Goal: Information Seeking & Learning: Learn about a topic

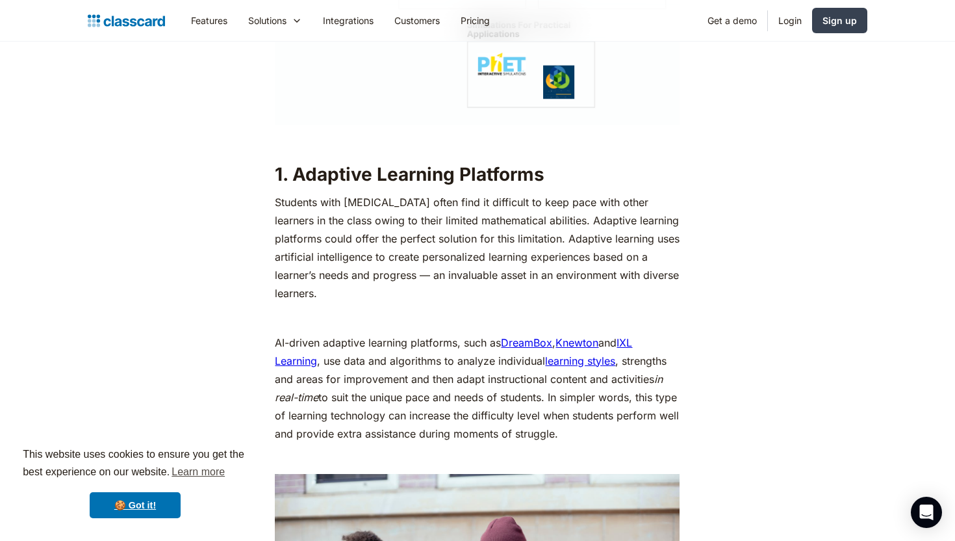
scroll to position [2072, 0]
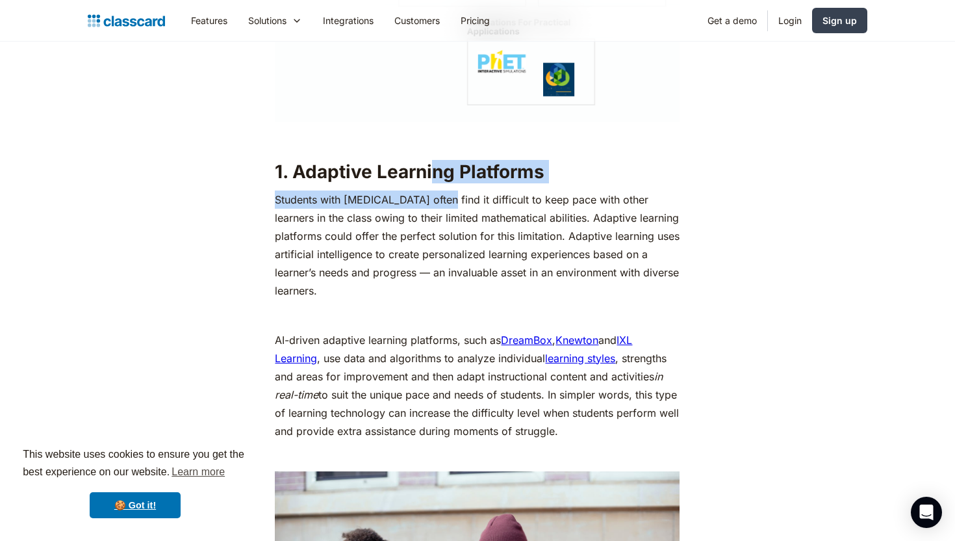
drag, startPoint x: 438, startPoint y: 195, endPoint x: 438, endPoint y: 181, distance: 14.3
click at [459, 235] on p "Students with [MEDICAL_DATA] often find it difficult to keep pace with other le…" at bounding box center [477, 244] width 405 height 109
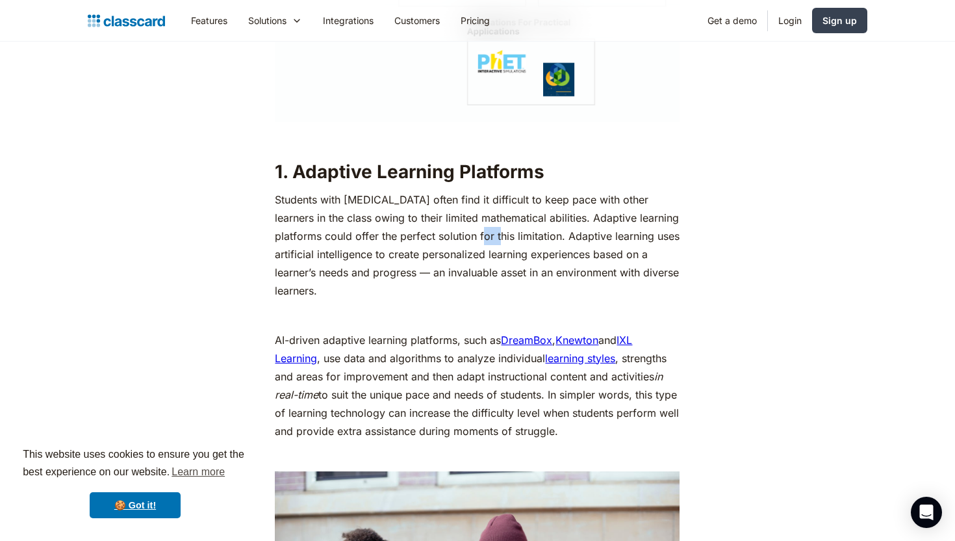
click at [459, 235] on p "Students with [MEDICAL_DATA] often find it difficult to keep pace with other le…" at bounding box center [477, 244] width 405 height 109
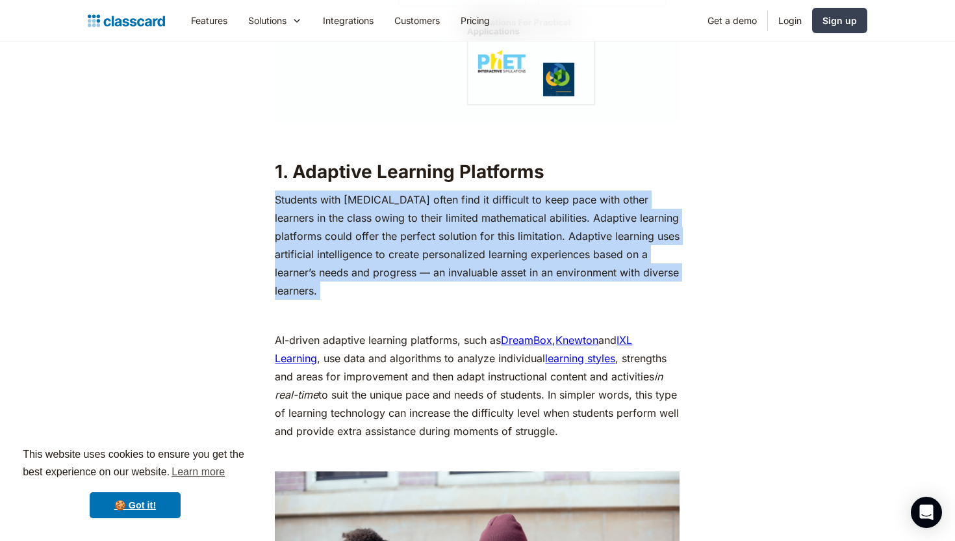
click at [459, 235] on p "Students with [MEDICAL_DATA] often find it difficult to keep pace with other le…" at bounding box center [477, 244] width 405 height 109
click at [458, 280] on p "Students with [MEDICAL_DATA] often find it difficult to keep pace with other le…" at bounding box center [477, 244] width 405 height 109
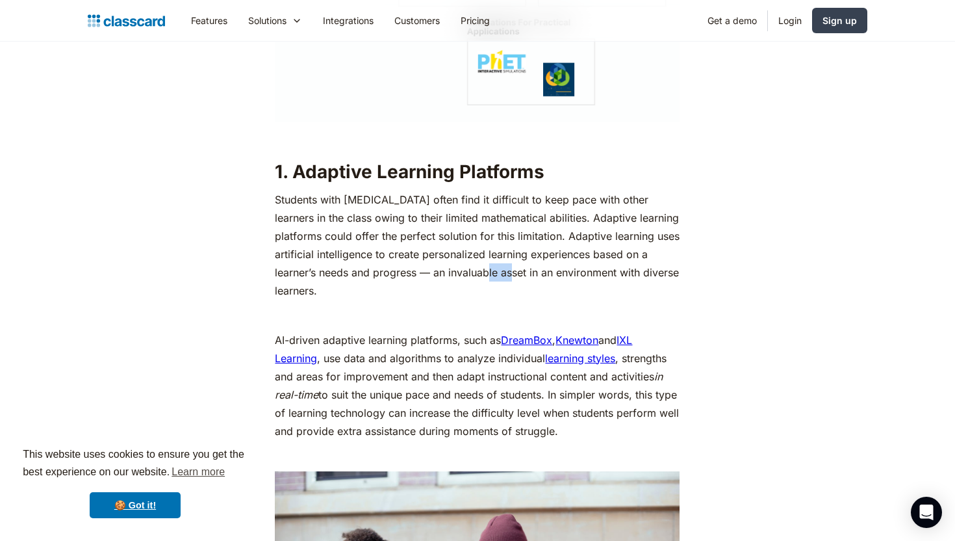
click at [458, 280] on p "Students with [MEDICAL_DATA] often find it difficult to keep pace with other le…" at bounding box center [477, 244] width 405 height 109
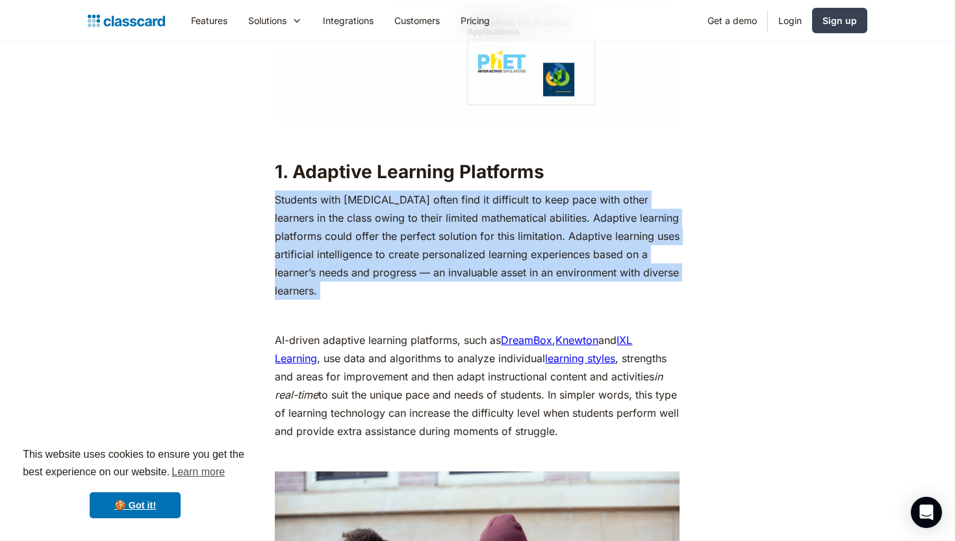
click at [458, 280] on p "Students with [MEDICAL_DATA] often find it difficult to keep pace with other le…" at bounding box center [477, 244] width 405 height 109
click at [424, 279] on p "Students with [MEDICAL_DATA] often find it difficult to keep pace with other le…" at bounding box center [477, 244] width 405 height 109
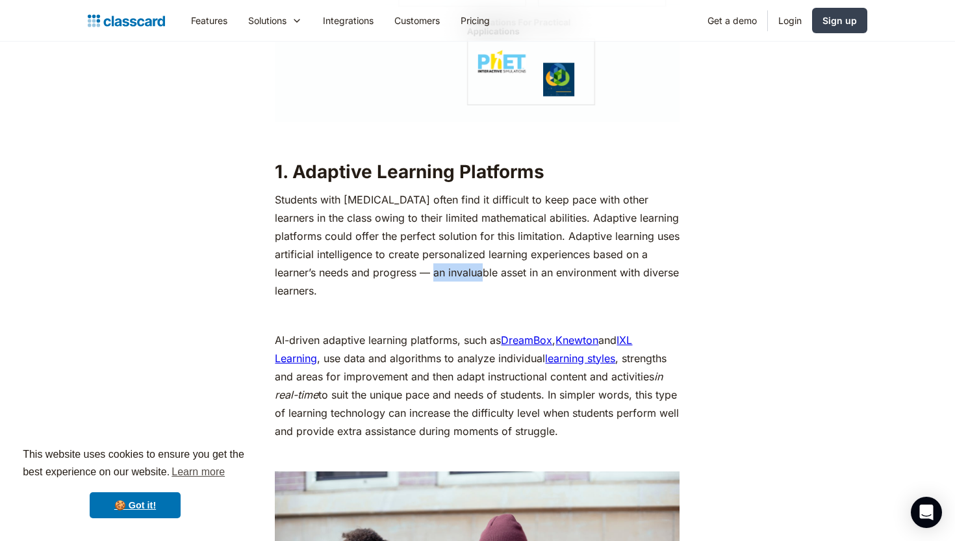
click at [424, 279] on p "Students with [MEDICAL_DATA] often find it difficult to keep pace with other le…" at bounding box center [477, 244] width 405 height 109
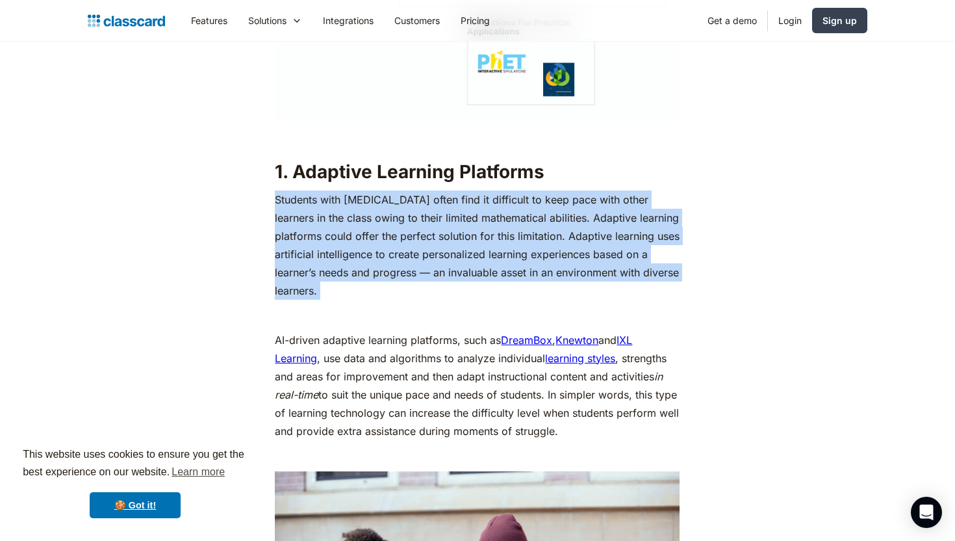
click at [424, 279] on p "Students with [MEDICAL_DATA] often find it difficult to keep pace with other le…" at bounding box center [477, 244] width 405 height 109
click at [424, 290] on p "Students with [MEDICAL_DATA] often find it difficult to keep pace with other le…" at bounding box center [477, 244] width 405 height 109
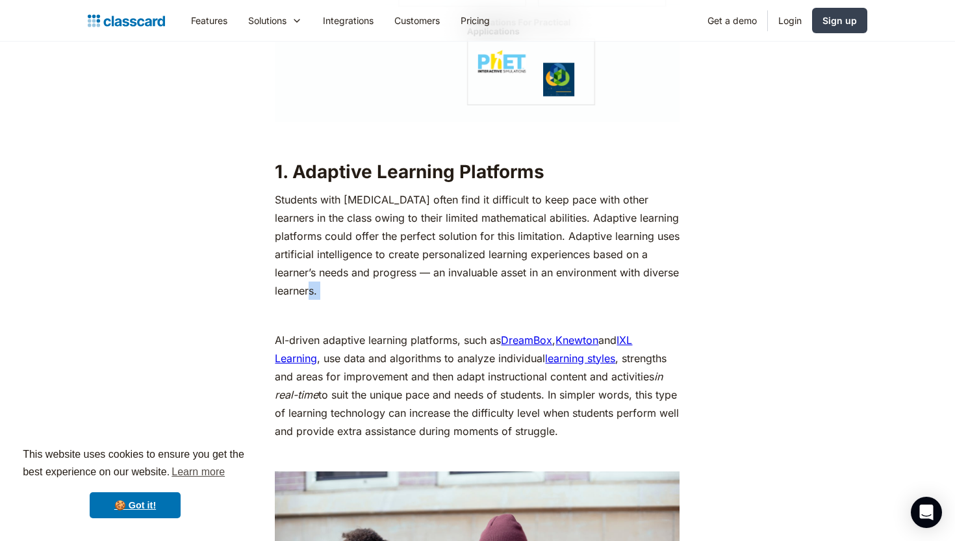
click at [424, 290] on p "Students with [MEDICAL_DATA] often find it difficult to keep pace with other le…" at bounding box center [477, 244] width 405 height 109
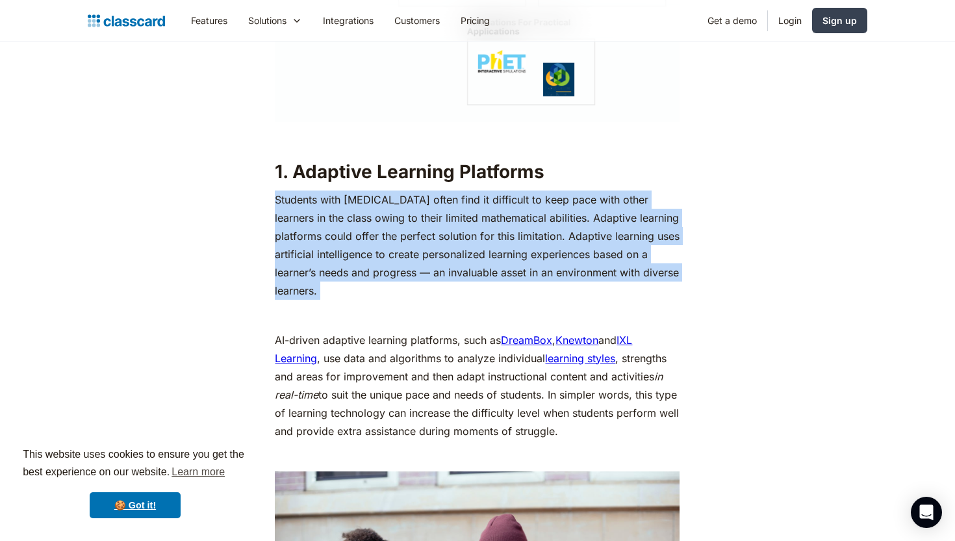
click at [424, 290] on p "Students with [MEDICAL_DATA] often find it difficult to keep pace with other le…" at bounding box center [477, 244] width 405 height 109
click at [422, 265] on p "Students with [MEDICAL_DATA] often find it difficult to keep pace with other le…" at bounding box center [477, 244] width 405 height 109
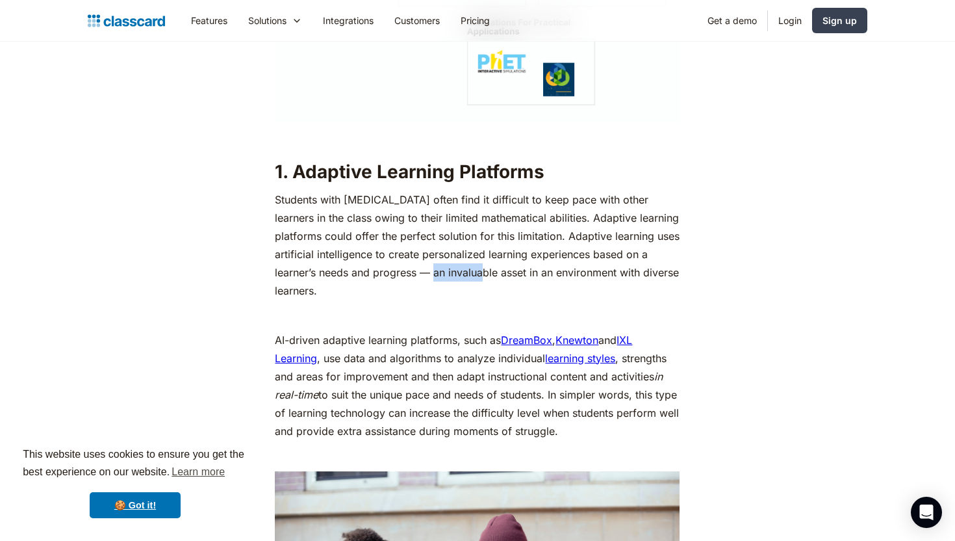
click at [422, 265] on p "Students with [MEDICAL_DATA] often find it difficult to keep pace with other le…" at bounding box center [477, 244] width 405 height 109
click at [422, 268] on p "Students with [MEDICAL_DATA] often find it difficult to keep pace with other le…" at bounding box center [477, 244] width 405 height 109
click at [446, 282] on p "Students with [MEDICAL_DATA] often find it difficult to keep pace with other le…" at bounding box center [477, 244] width 405 height 109
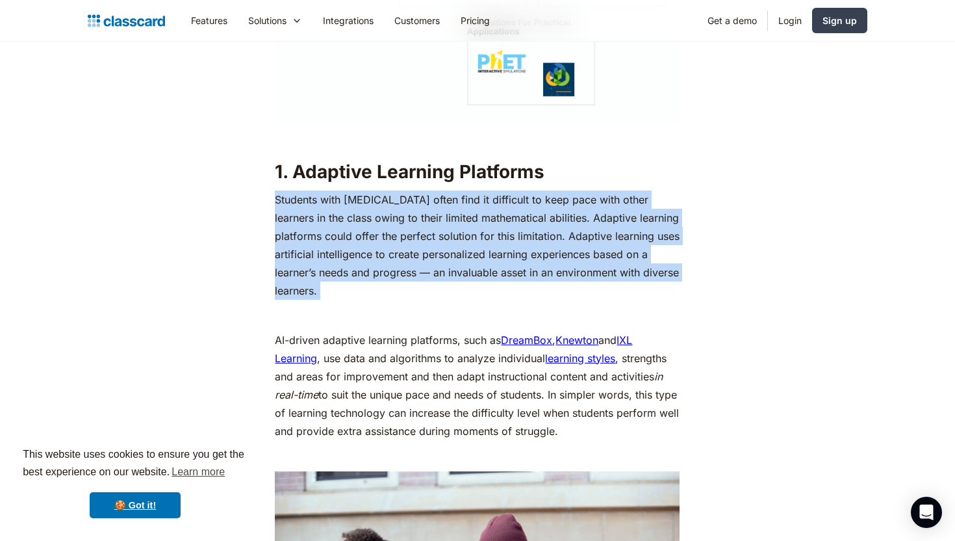
click at [446, 282] on p "Students with [MEDICAL_DATA] often find it difficult to keep pace with other le…" at bounding box center [477, 244] width 405 height 109
click at [429, 276] on p "Students with [MEDICAL_DATA] often find it difficult to keep pace with other le…" at bounding box center [477, 244] width 405 height 109
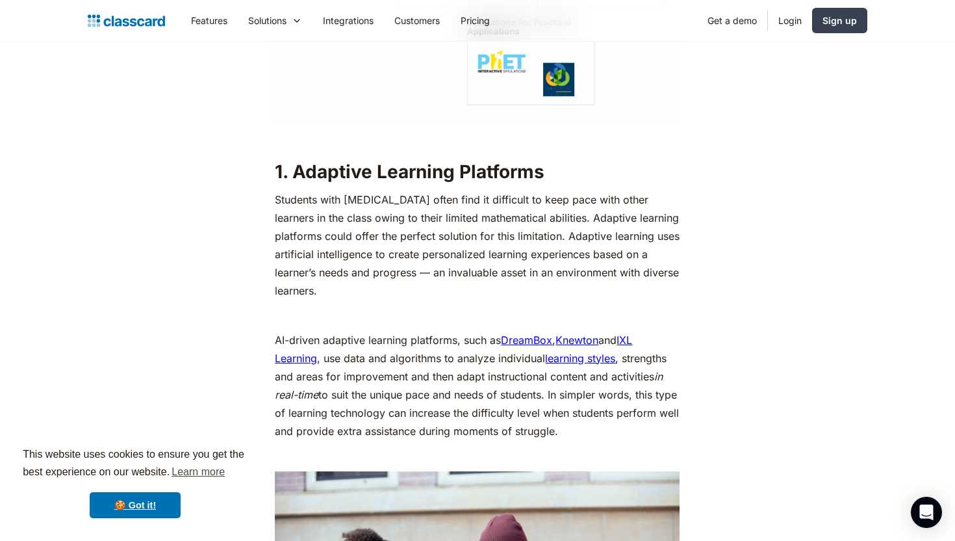
click at [425, 350] on p "AI-driven adaptive learning platforms, such as DreamBox , Knewton and IXL Learn…" at bounding box center [477, 385] width 405 height 109
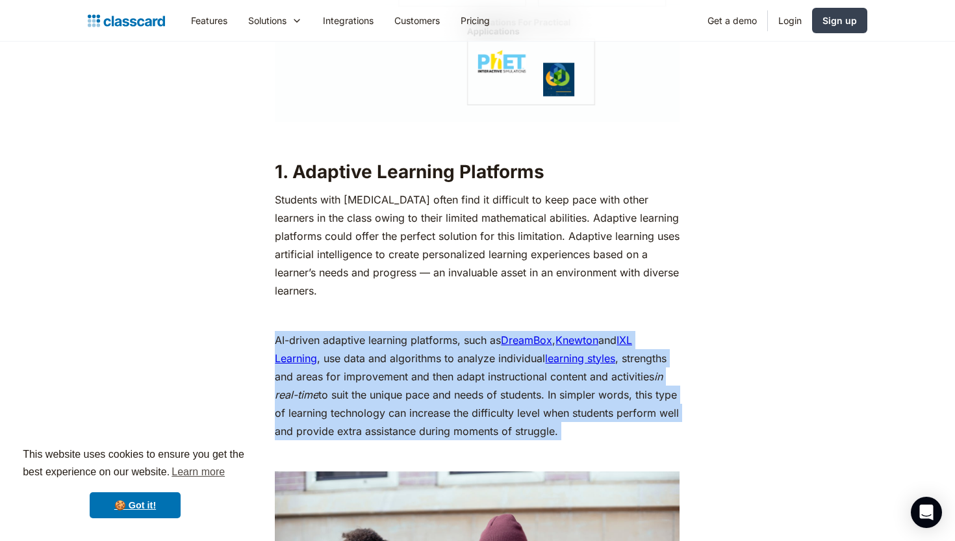
click at [425, 350] on p "AI-driven adaptive learning platforms, such as DreamBox , Knewton and IXL Learn…" at bounding box center [477, 385] width 405 height 109
click at [443, 380] on p "AI-driven adaptive learning platforms, such as DreamBox , Knewton and IXL Learn…" at bounding box center [477, 385] width 405 height 109
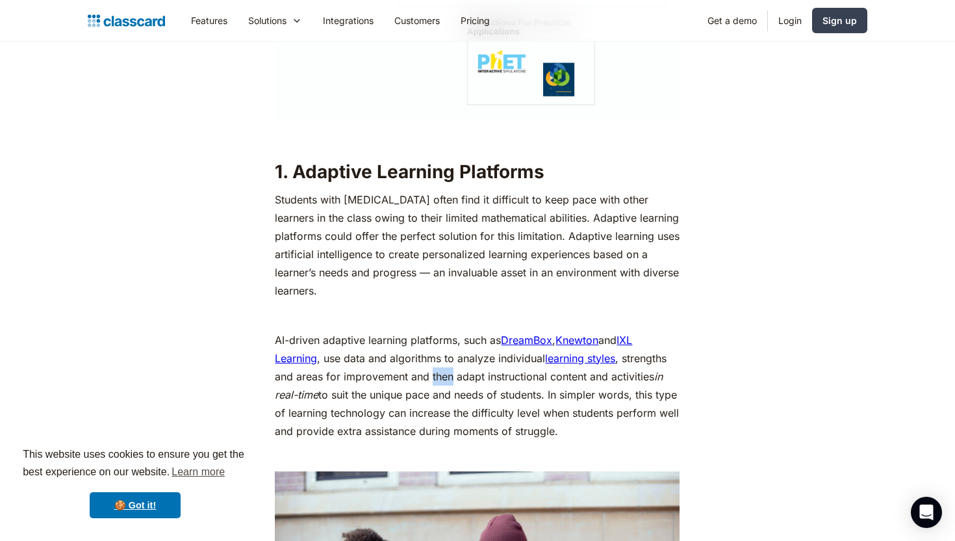
click at [443, 380] on p "AI-driven adaptive learning platforms, such as DreamBox , Knewton and IXL Learn…" at bounding box center [477, 385] width 405 height 109
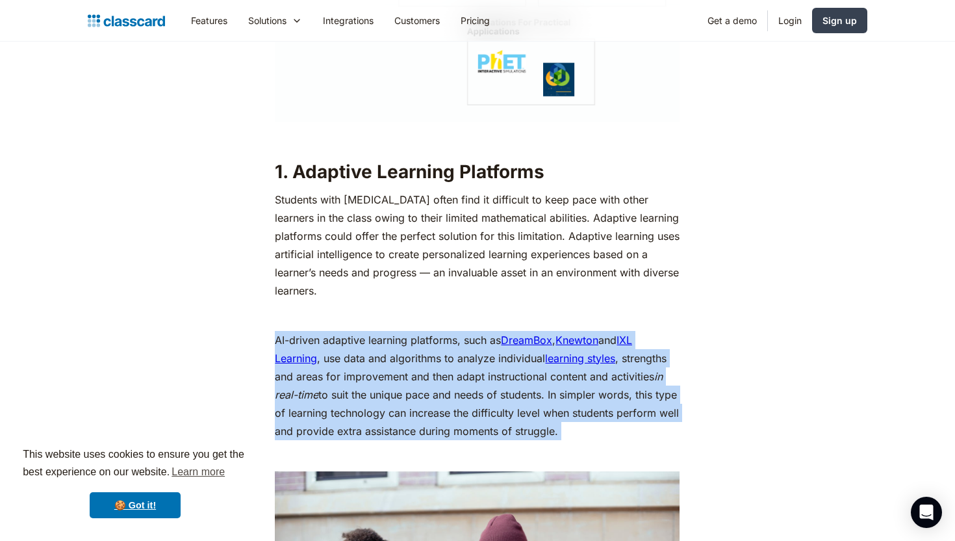
click at [443, 380] on p "AI-driven adaptive learning platforms, such as DreamBox , Knewton and IXL Learn…" at bounding box center [477, 385] width 405 height 109
click at [443, 409] on p "AI-driven adaptive learning platforms, such as DreamBox , Knewton and IXL Learn…" at bounding box center [477, 385] width 405 height 109
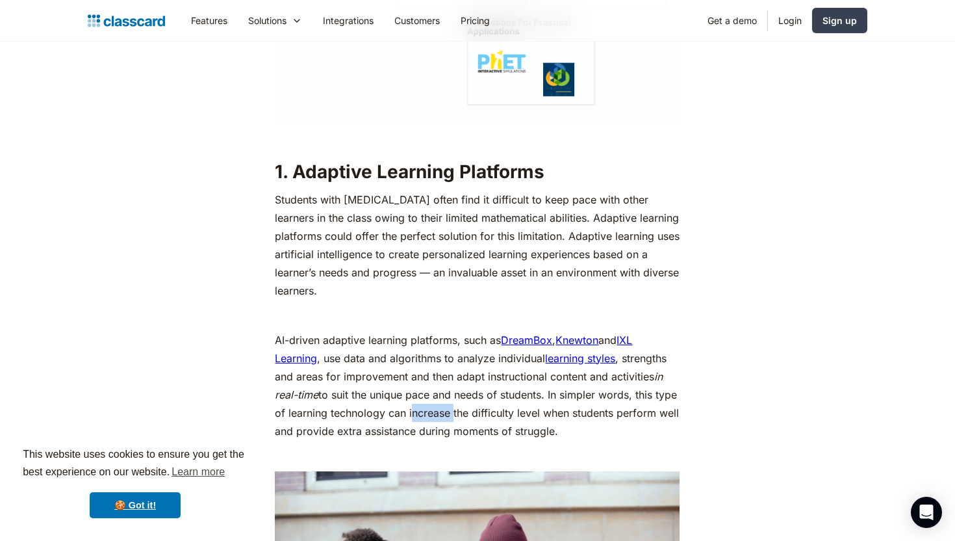
click at [443, 409] on p "AI-driven adaptive learning platforms, such as DreamBox , Knewton and IXL Learn…" at bounding box center [477, 385] width 405 height 109
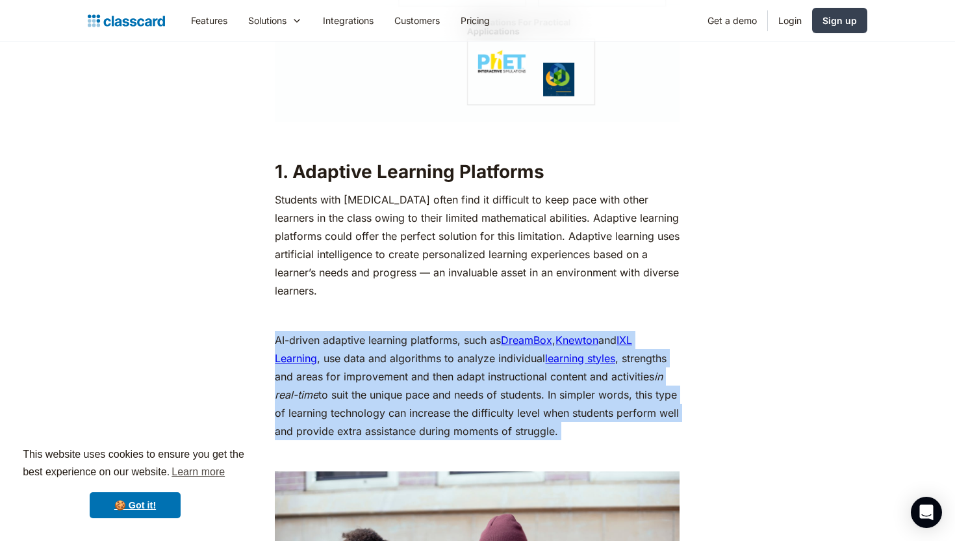
click at [443, 409] on p "AI-driven adaptive learning platforms, such as DreamBox , Knewton and IXL Learn…" at bounding box center [477, 385] width 405 height 109
click at [419, 380] on p "AI-driven adaptive learning platforms, such as DreamBox , Knewton and IXL Learn…" at bounding box center [477, 385] width 405 height 109
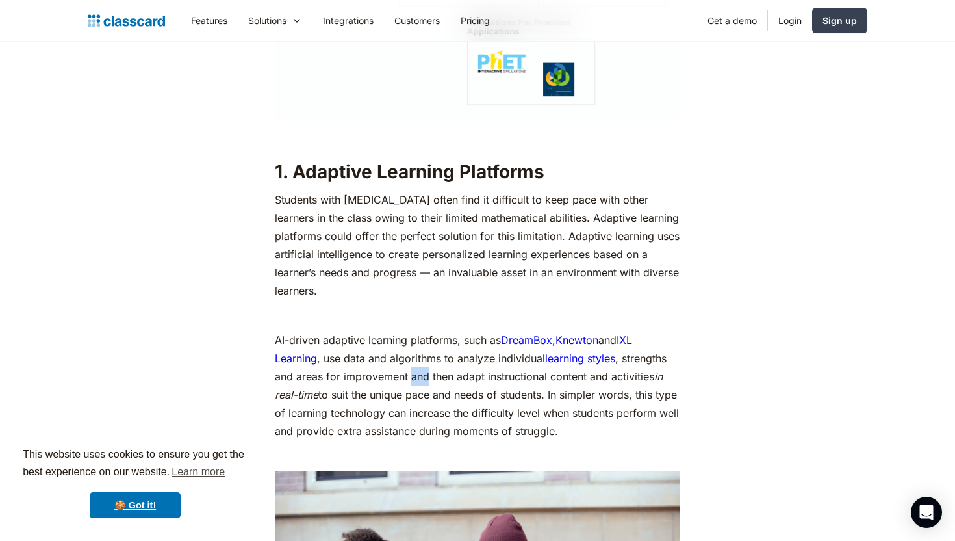
click at [419, 380] on p "AI-driven adaptive learning platforms, such as DreamBox , Knewton and IXL Learn…" at bounding box center [477, 385] width 405 height 109
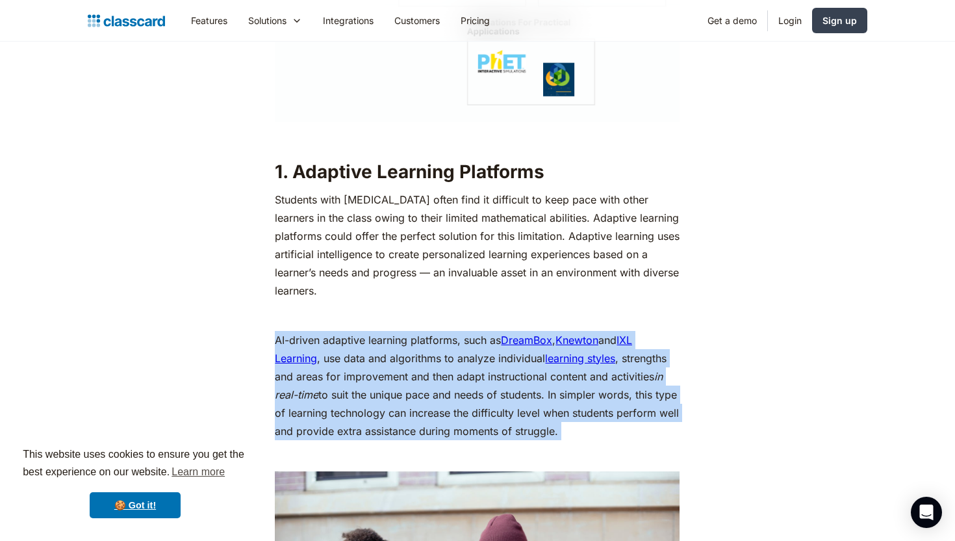
click at [419, 380] on p "AI-driven adaptive learning platforms, such as DreamBox , Knewton and IXL Learn…" at bounding box center [477, 385] width 405 height 109
click at [448, 391] on p "AI-driven adaptive learning platforms, such as DreamBox , Knewton and IXL Learn…" at bounding box center [477, 385] width 405 height 109
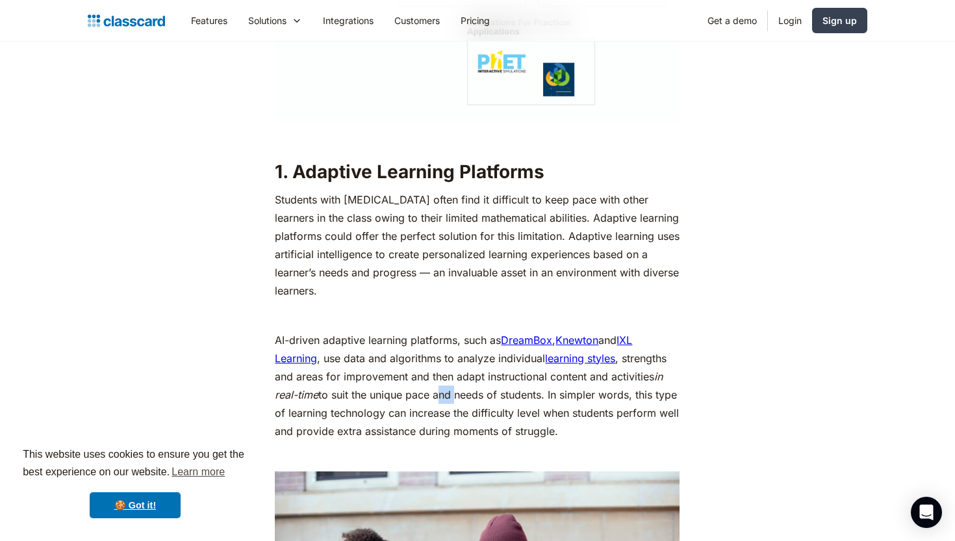
click at [448, 391] on p "AI-driven adaptive learning platforms, such as DreamBox , Knewton and IXL Learn…" at bounding box center [477, 385] width 405 height 109
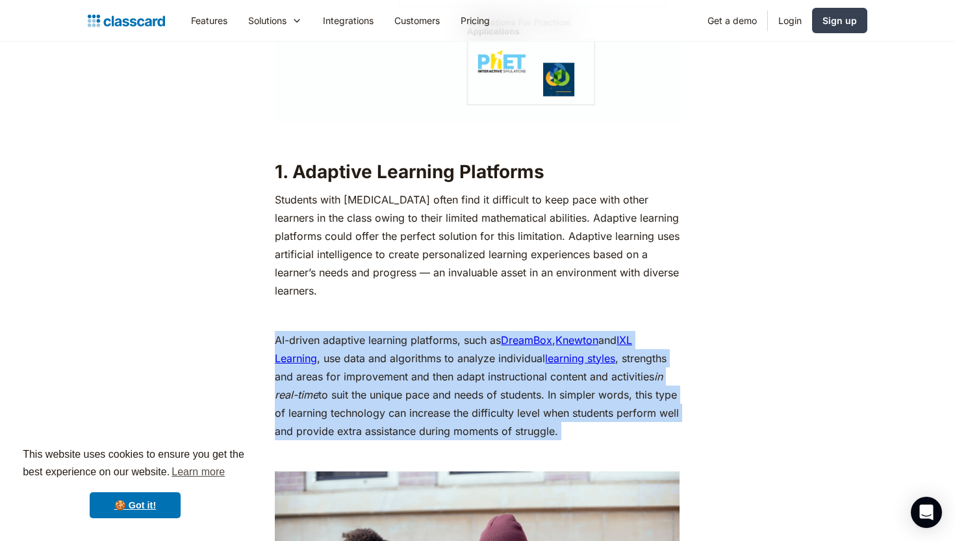
click at [448, 391] on p "AI-driven adaptive learning platforms, such as DreamBox , Knewton and IXL Learn…" at bounding box center [477, 385] width 405 height 109
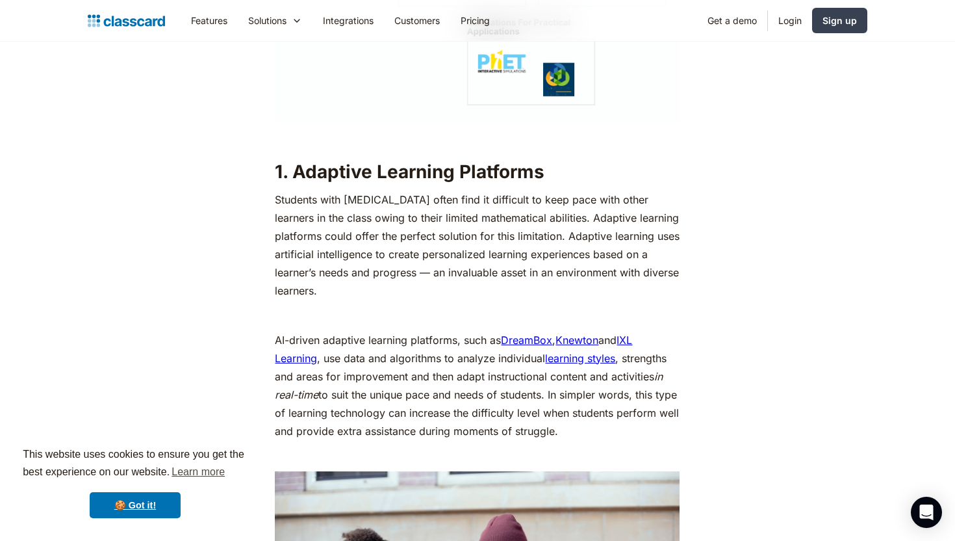
click at [456, 424] on p "AI-driven adaptive learning platforms, such as DreamBox , Knewton and IXL Learn…" at bounding box center [477, 385] width 405 height 109
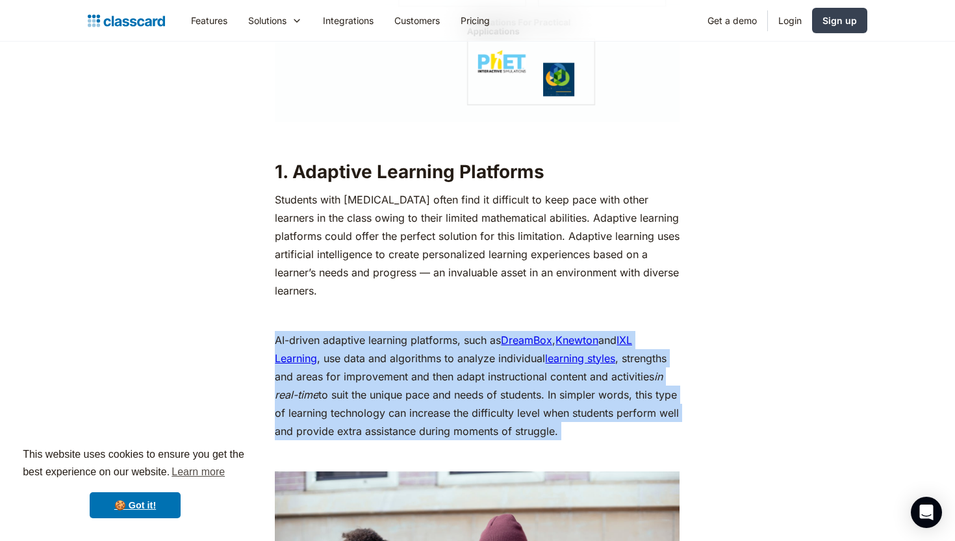
click at [456, 424] on p "AI-driven adaptive learning platforms, such as DreamBox , Knewton and IXL Learn…" at bounding box center [477, 385] width 405 height 109
click at [456, 428] on p "AI-driven adaptive learning platforms, such as DreamBox , Knewton and IXL Learn…" at bounding box center [477, 385] width 405 height 109
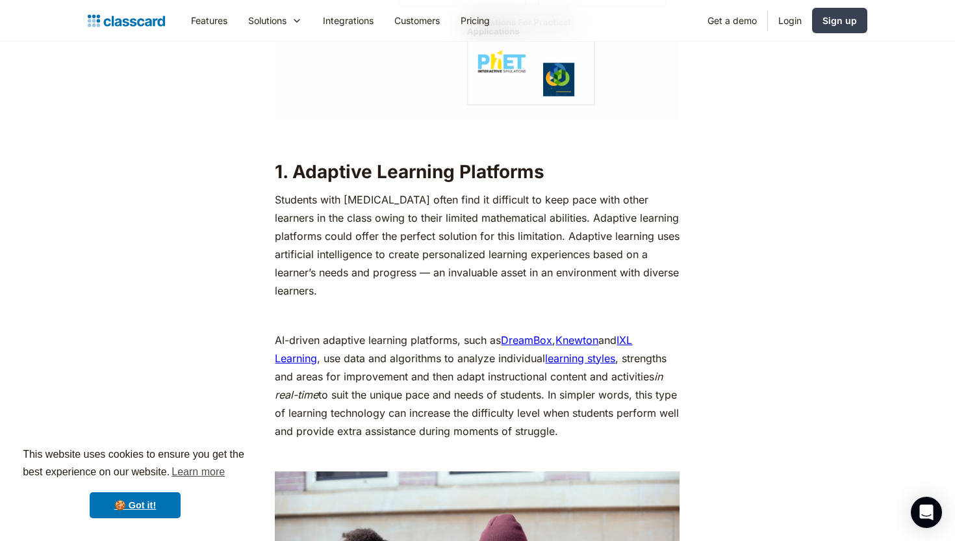
click at [453, 435] on p "AI-driven adaptive learning platforms, such as DreamBox , Knewton and IXL Learn…" at bounding box center [477, 385] width 405 height 109
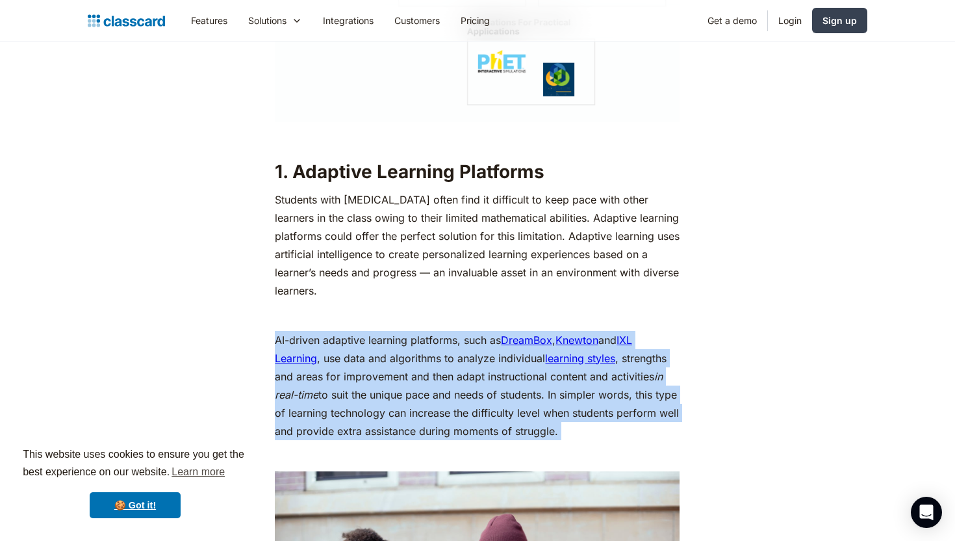
click at [453, 435] on p "AI-driven adaptive learning platforms, such as DreamBox , Knewton and IXL Learn…" at bounding box center [477, 385] width 405 height 109
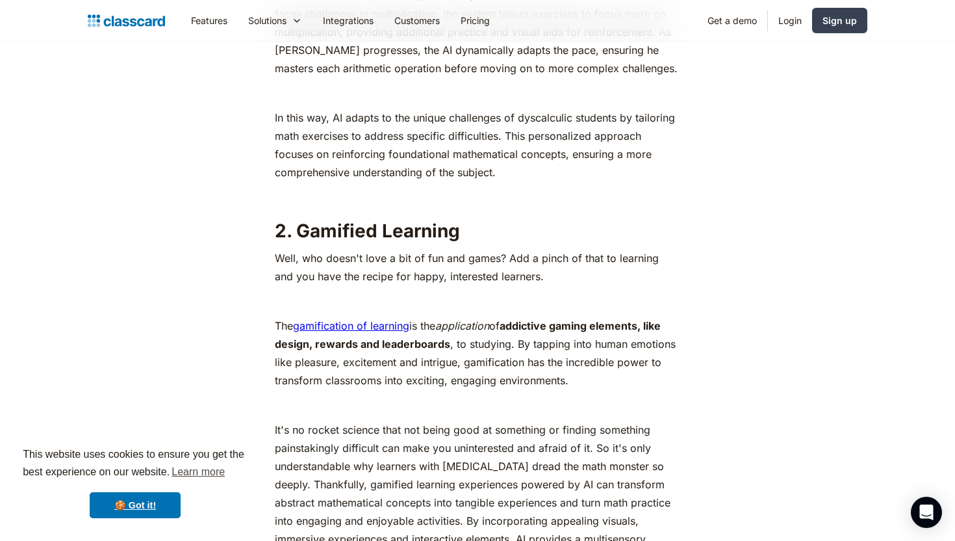
scroll to position [2894, 0]
click at [491, 275] on p "Well, who doesn't love a bit of fun and games? Add a pinch of that to learning …" at bounding box center [477, 268] width 405 height 36
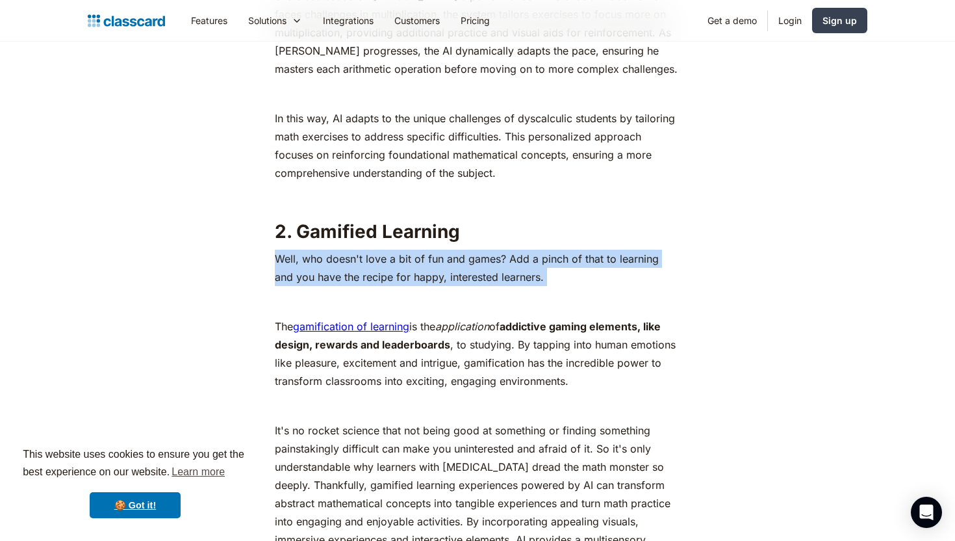
click at [491, 275] on p "Well, who doesn't love a bit of fun and games? Add a pinch of that to learning …" at bounding box center [477, 268] width 405 height 36
click at [465, 275] on p "Well, who doesn't love a bit of fun and games? Add a pinch of that to learning …" at bounding box center [477, 268] width 405 height 36
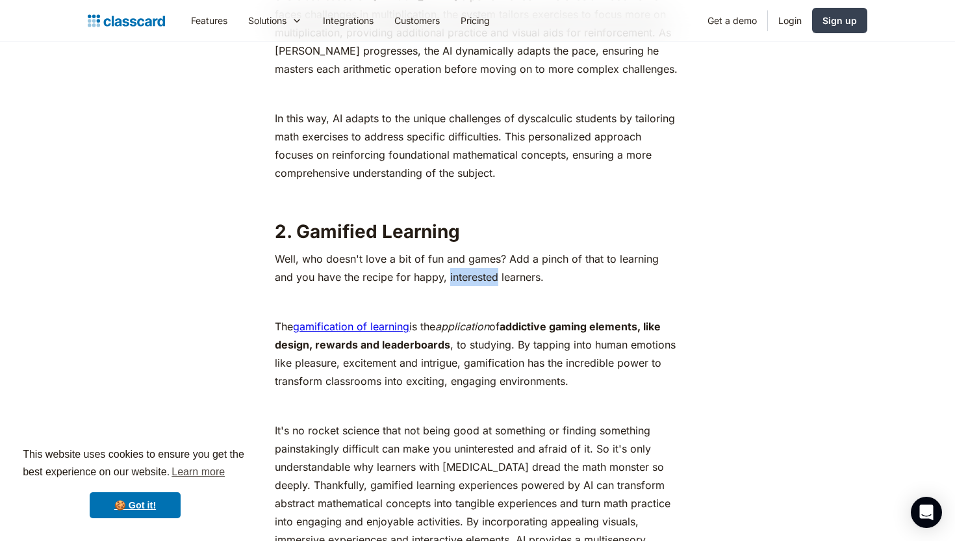
click at [465, 275] on p "Well, who doesn't love a bit of fun and games? Add a pinch of that to learning …" at bounding box center [477, 268] width 405 height 36
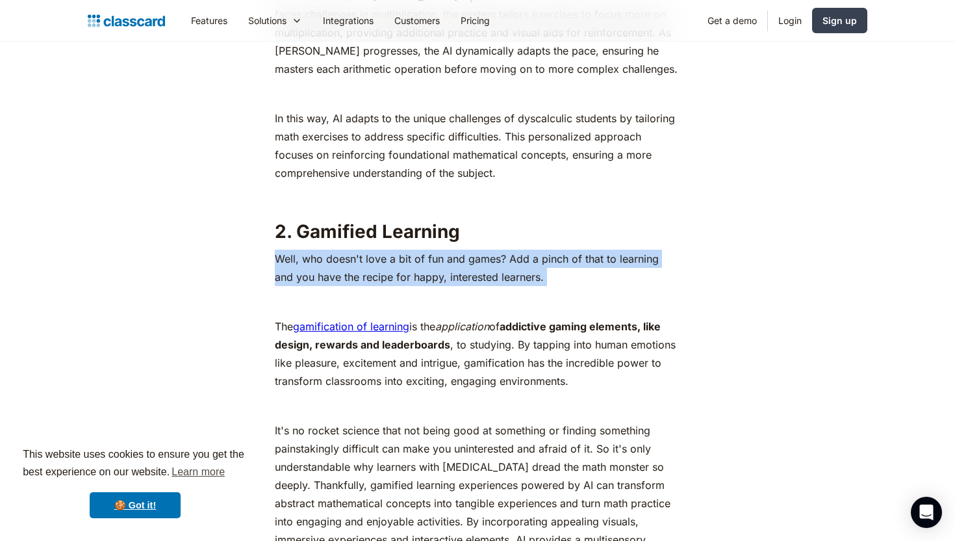
click at [465, 275] on p "Well, who doesn't love a bit of fun and games? Add a pinch of that to learning …" at bounding box center [477, 268] width 405 height 36
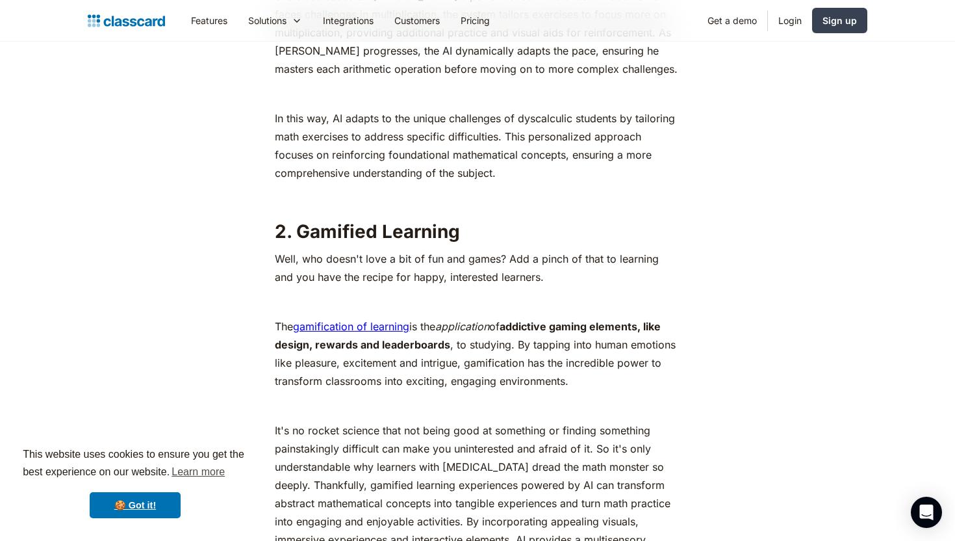
click at [467, 277] on p "Well, who doesn't love a bit of fun and games? Add a pinch of that to learning …" at bounding box center [477, 268] width 405 height 36
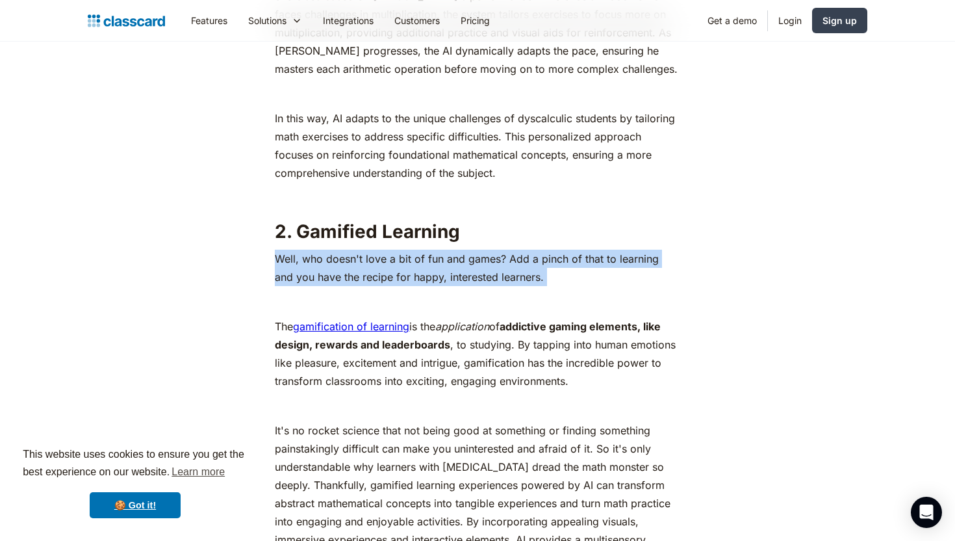
click at [467, 277] on p "Well, who doesn't love a bit of fun and games? Add a pinch of that to learning …" at bounding box center [477, 268] width 405 height 36
click at [443, 274] on p "Well, who doesn't love a bit of fun and games? Add a pinch of that to learning …" at bounding box center [477, 268] width 405 height 36
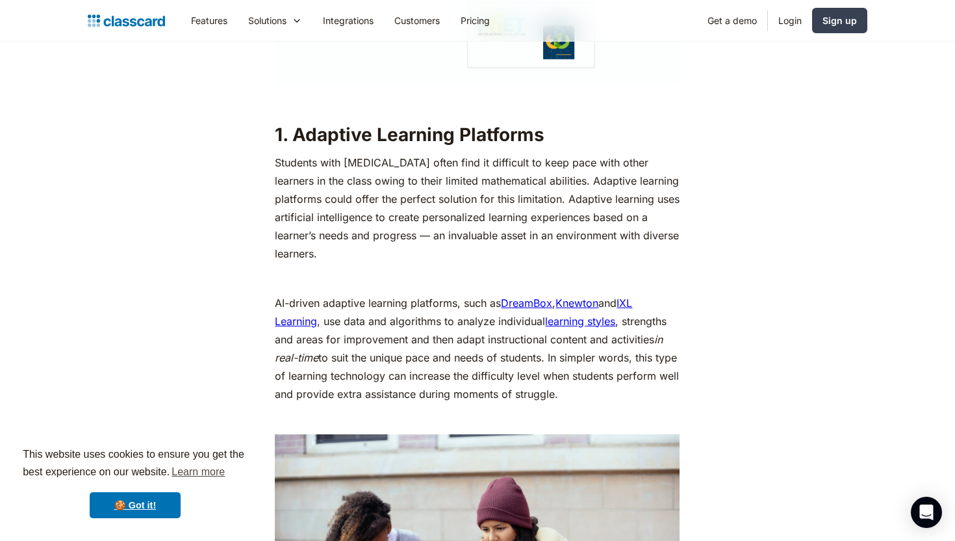
scroll to position [2111, 0]
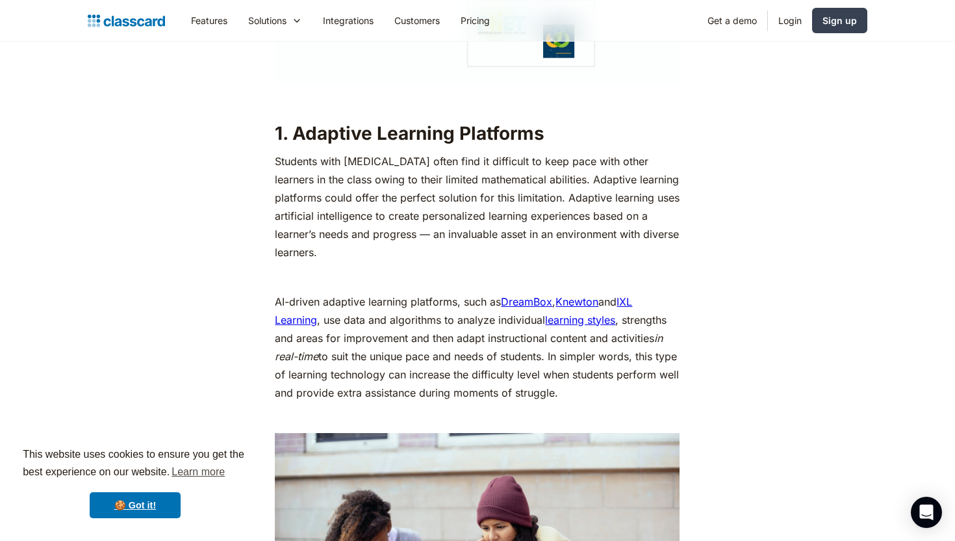
click at [518, 208] on p "Students with [MEDICAL_DATA] often find it difficult to keep pace with other le…" at bounding box center [477, 206] width 405 height 109
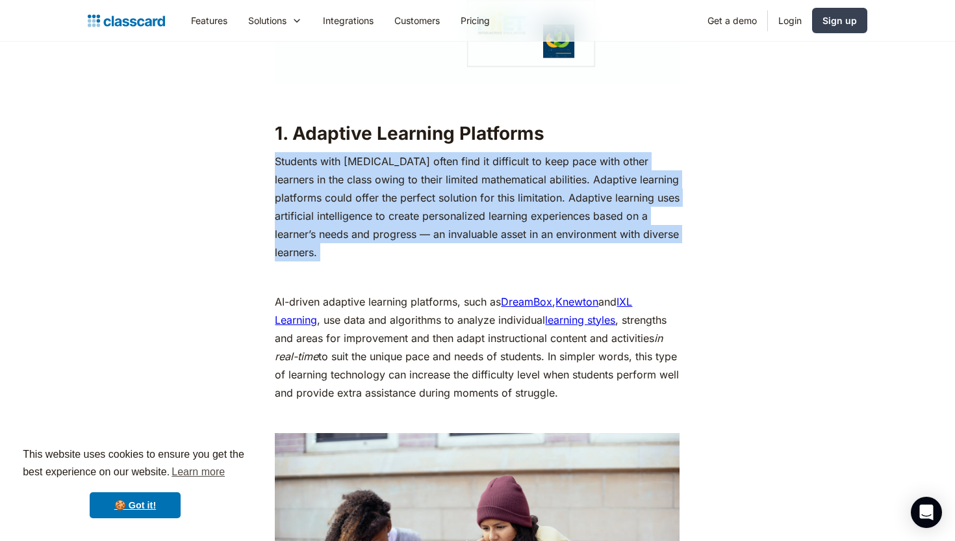
click at [518, 208] on p "Students with [MEDICAL_DATA] often find it difficult to keep pace with other le…" at bounding box center [477, 206] width 405 height 109
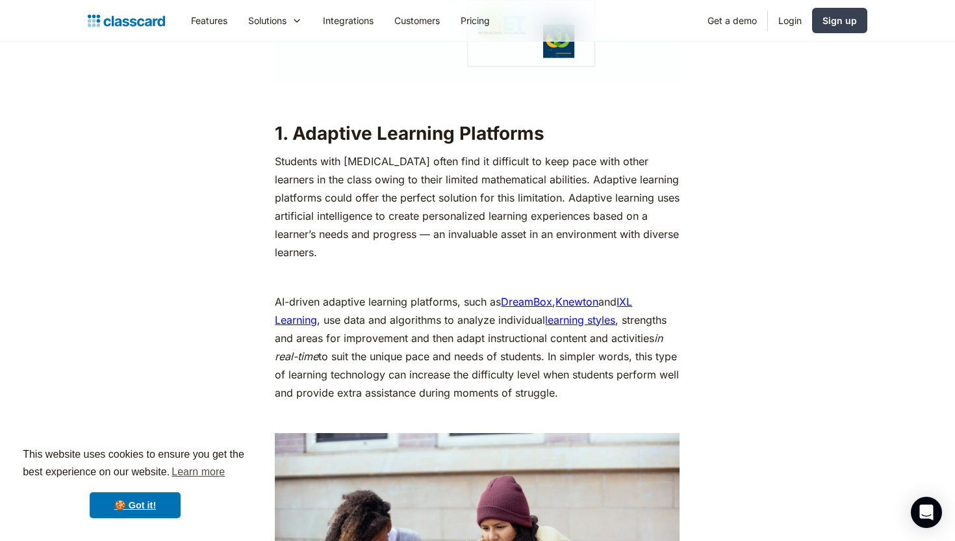
click at [517, 231] on p "Students with [MEDICAL_DATA] often find it difficult to keep pace with other le…" at bounding box center [477, 206] width 405 height 109
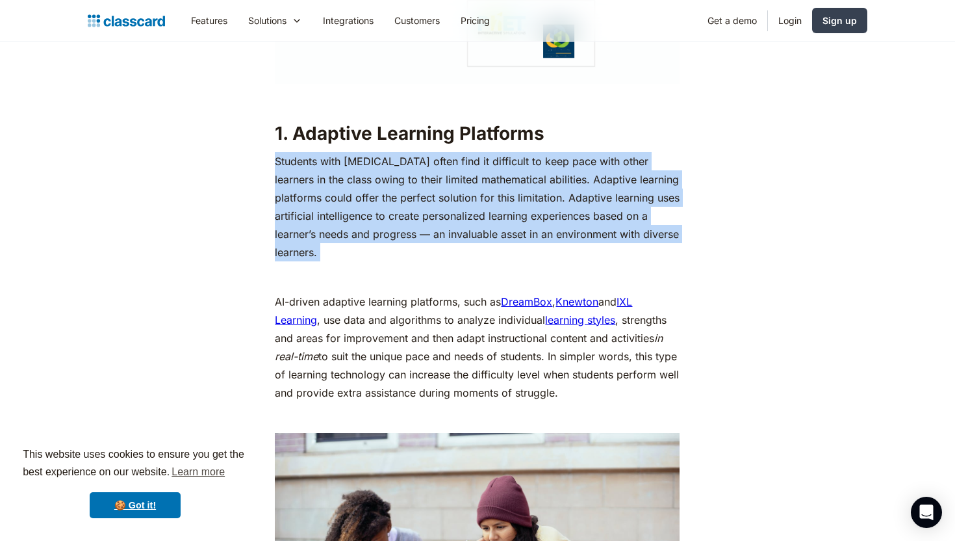
click at [517, 231] on p "Students with [MEDICAL_DATA] often find it difficult to keep pace with other le…" at bounding box center [477, 206] width 405 height 109
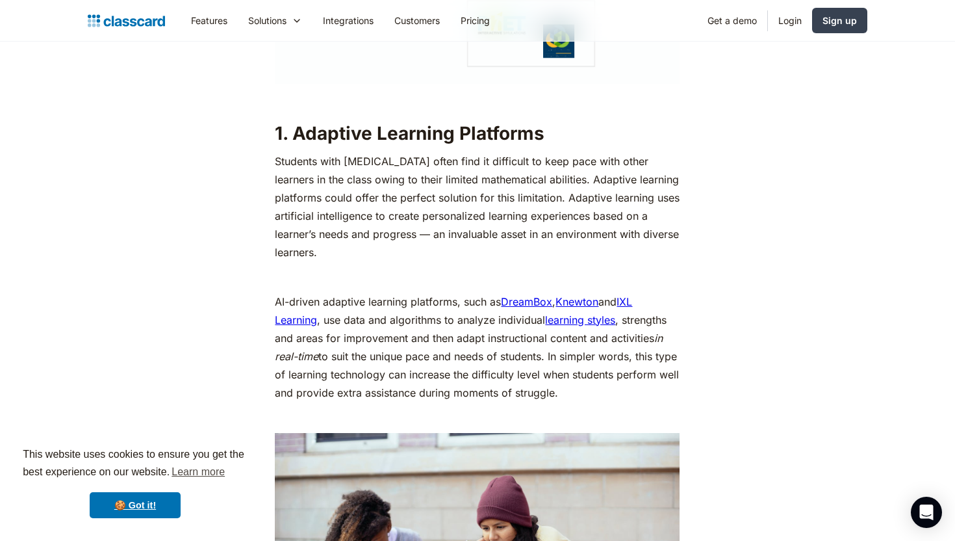
click at [499, 241] on p "Students with [MEDICAL_DATA] often find it difficult to keep pace with other le…" at bounding box center [477, 206] width 405 height 109
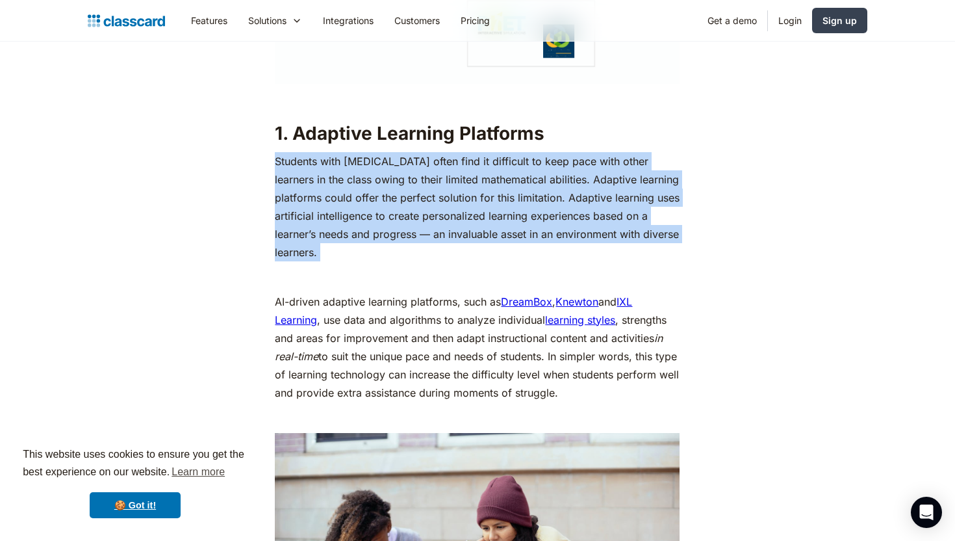
click at [499, 241] on p "Students with [MEDICAL_DATA] often find it difficult to keep pace with other le…" at bounding box center [477, 206] width 405 height 109
click at [501, 222] on p "Students with [MEDICAL_DATA] often find it difficult to keep pace with other le…" at bounding box center [477, 206] width 405 height 109
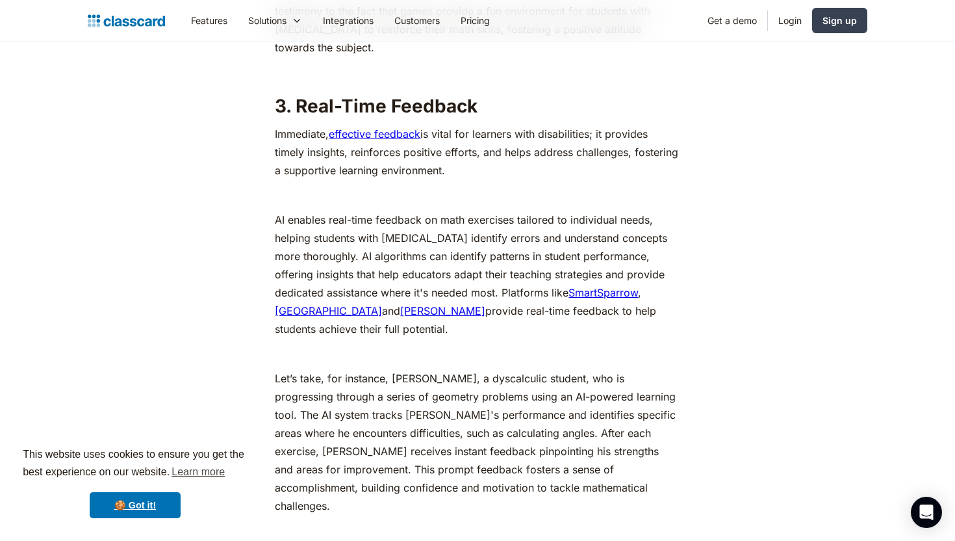
scroll to position [4314, 0]
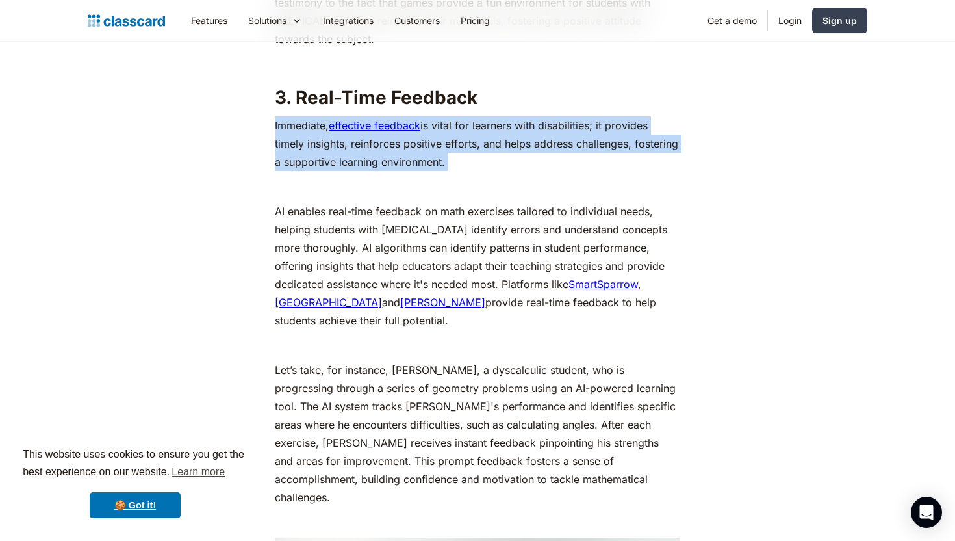
click at [511, 159] on p "Immediate, effective feedback is vital for learners with disabilities; it provi…" at bounding box center [477, 143] width 405 height 55
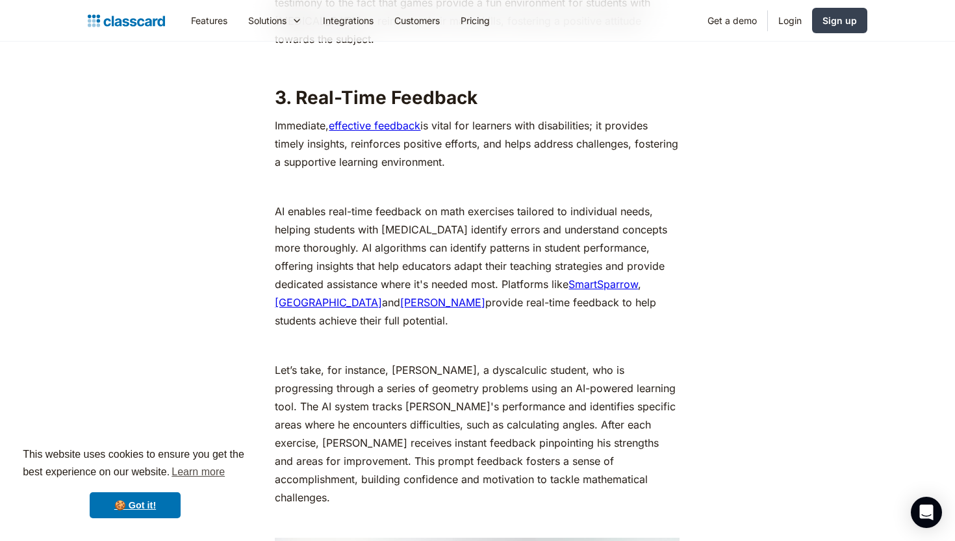
click at [511, 159] on p "Immediate, effective feedback is vital for learners with disabilities; it provi…" at bounding box center [477, 143] width 405 height 55
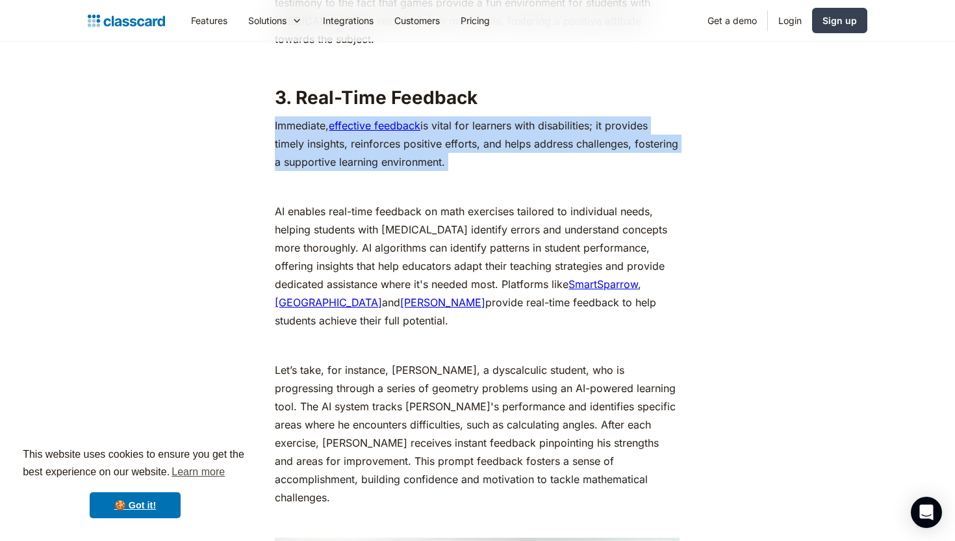
click at [511, 159] on p "Immediate, effective feedback is vital for learners with disabilities; it provi…" at bounding box center [477, 143] width 405 height 55
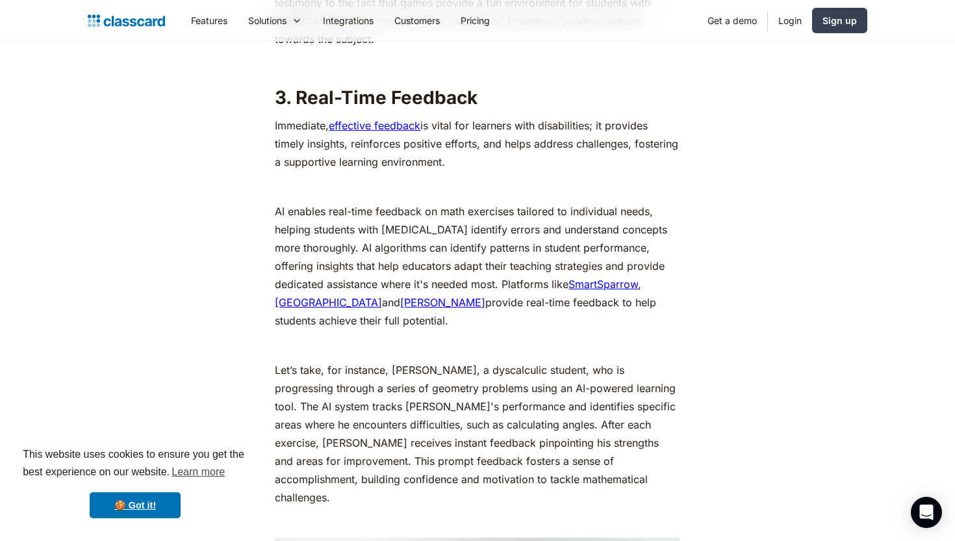
click at [502, 150] on p "Immediate, effective feedback is vital for learners with disabilities; it provi…" at bounding box center [477, 143] width 405 height 55
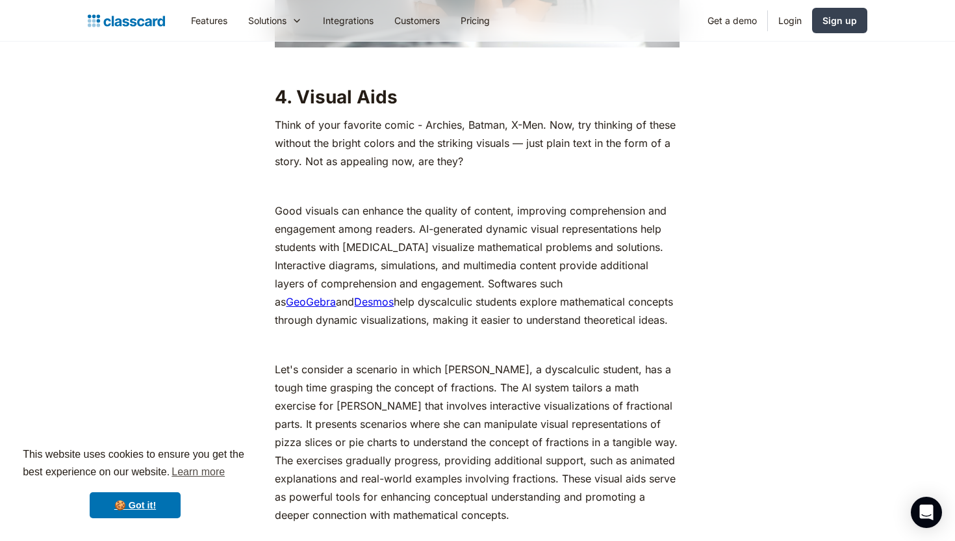
scroll to position [5073, 0]
